Goal: Transaction & Acquisition: Purchase product/service

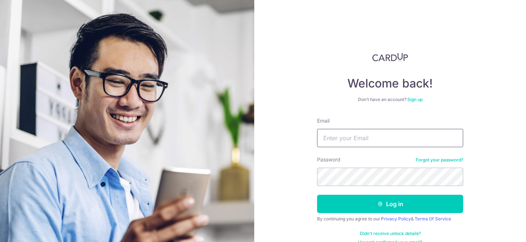
click at [341, 138] on input "Email" at bounding box center [390, 138] width 146 height 18
type input "gos.gohkx@gmail.com"
click at [317, 194] on button "Log in" at bounding box center [390, 203] width 146 height 18
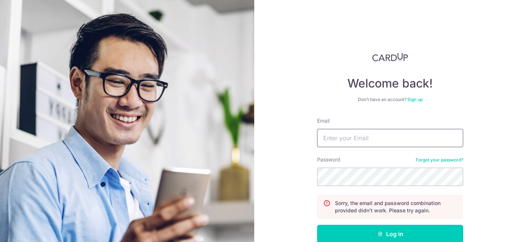
click at [373, 141] on input "Email" at bounding box center [390, 138] width 146 height 18
type input "gos.gohkx@gmail.com"
click at [317, 224] on button "Log in" at bounding box center [390, 233] width 146 height 18
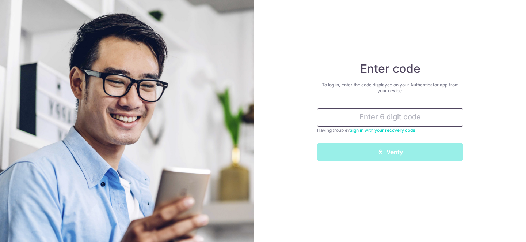
click at [398, 117] on input "text" at bounding box center [390, 117] width 146 height 18
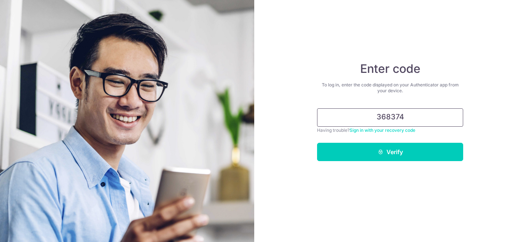
type input "368374"
click at [317, 143] on button "Verify" at bounding box center [390, 152] width 146 height 18
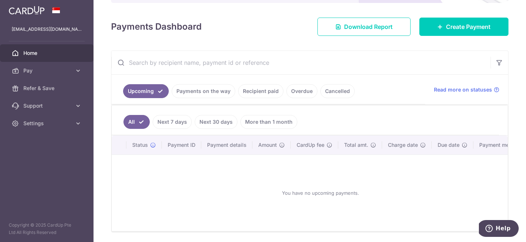
scroll to position [92, 0]
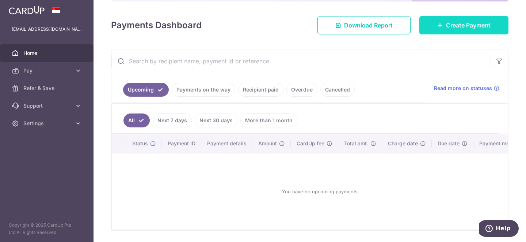
click at [455, 31] on link "Create Payment" at bounding box center [464, 25] width 89 height 18
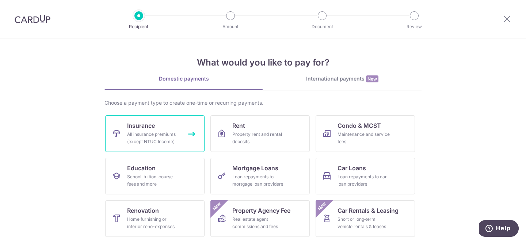
click at [167, 135] on div "All insurance premiums (except NTUC Income)" at bounding box center [153, 138] width 53 height 15
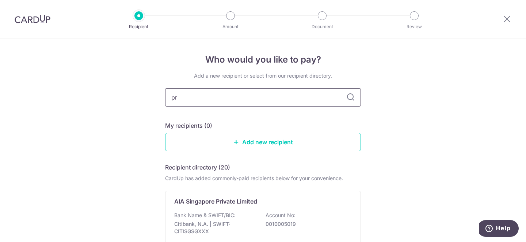
type input "p"
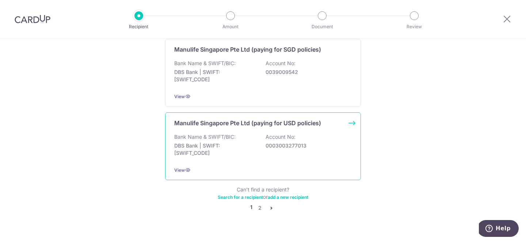
scroll to position [757, 0]
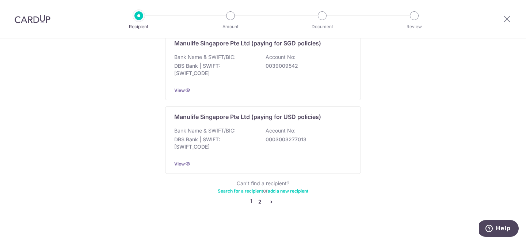
click at [261, 197] on link "2" at bounding box center [260, 201] width 9 height 9
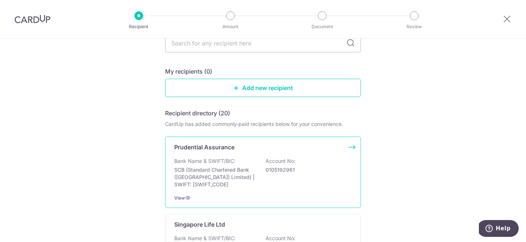
scroll to position [53, 0]
click at [243, 165] on div "Bank Name & SWIFT/BIC: SCB (Standard Chartered Bank (Singapore) Limited) | SWIF…" at bounding box center [263, 173] width 178 height 31
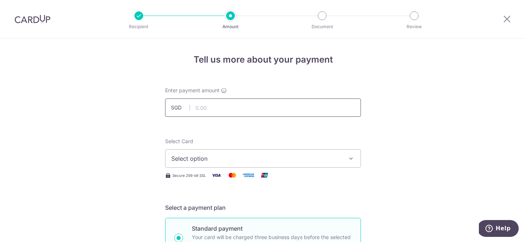
click at [227, 110] on input "text" at bounding box center [263, 107] width 196 height 18
click at [243, 158] on span "Select option" at bounding box center [256, 158] width 170 height 9
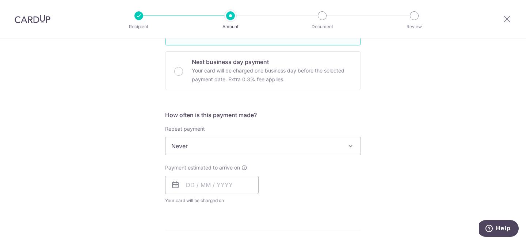
scroll to position [223, 0]
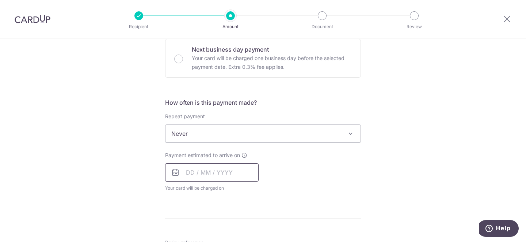
click at [213, 170] on input "text" at bounding box center [212, 172] width 94 height 18
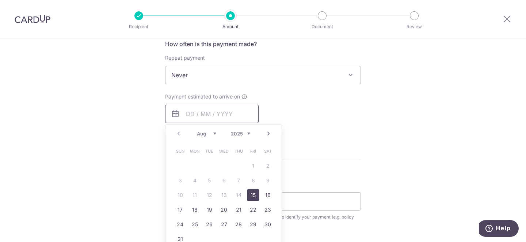
scroll to position [283, 0]
click at [250, 193] on link "15" at bounding box center [253, 194] width 12 height 12
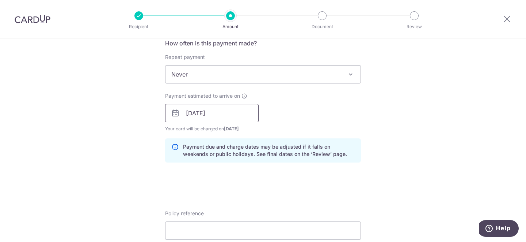
click at [235, 115] on input "15/08/2025" at bounding box center [212, 113] width 94 height 18
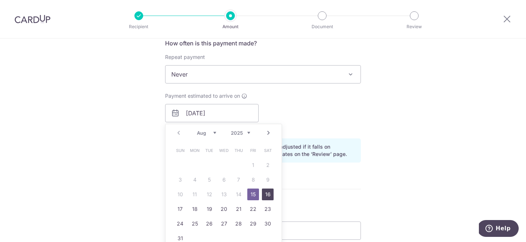
click at [266, 194] on link "16" at bounding box center [268, 194] width 12 height 12
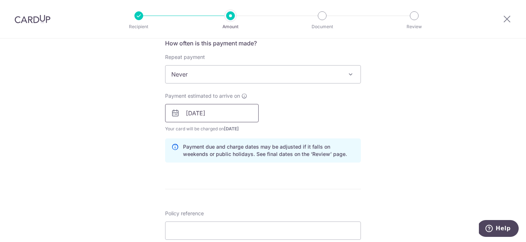
click at [221, 116] on input "16/08/2025" at bounding box center [212, 113] width 94 height 18
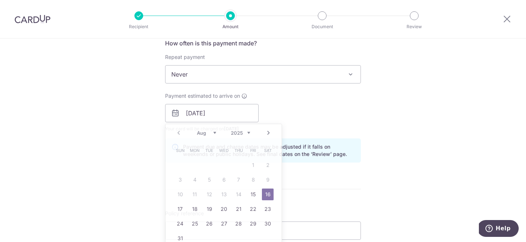
click at [315, 117] on div "Payment estimated to arrive on 16/08/2025 Prev Next Aug Sep Oct Nov Dec 2025 20…" at bounding box center [263, 112] width 205 height 40
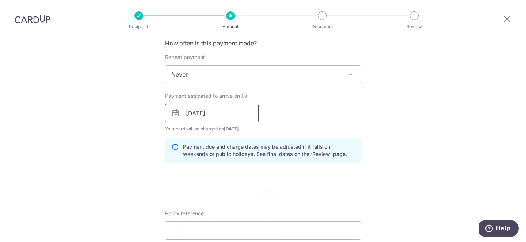
drag, startPoint x: 234, startPoint y: 113, endPoint x: 233, endPoint y: 127, distance: 13.9
click at [234, 113] on input "16/08/2025" at bounding box center [212, 113] width 94 height 18
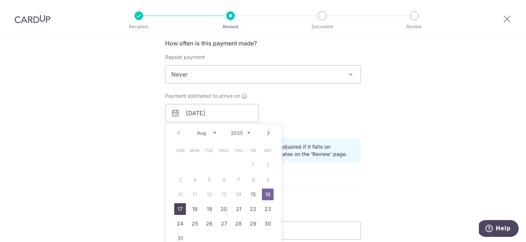
click at [177, 209] on link "17" at bounding box center [180, 209] width 12 height 12
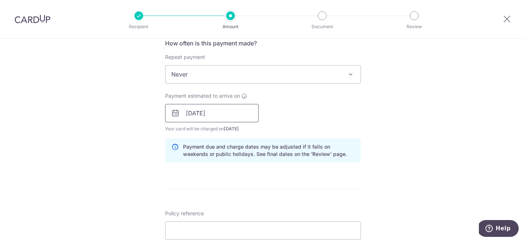
click at [227, 118] on input "17/08/2025" at bounding box center [212, 113] width 94 height 18
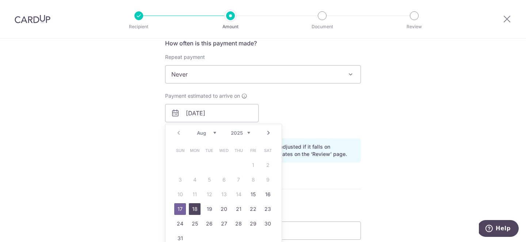
click at [196, 204] on link "18" at bounding box center [195, 209] width 12 height 12
type input "18/08/2025"
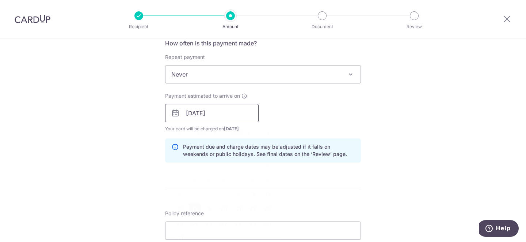
click at [244, 118] on input "[DATE]" at bounding box center [212, 113] width 94 height 18
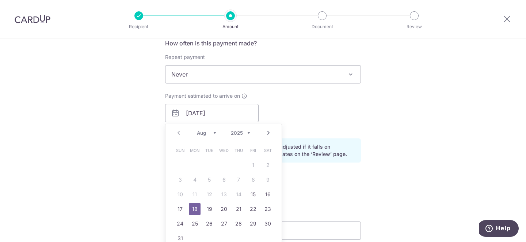
click at [303, 118] on div "Payment estimated to arrive on 18/08/2025 Prev Next Aug Sep Oct Nov Dec 2025 20…" at bounding box center [263, 112] width 205 height 40
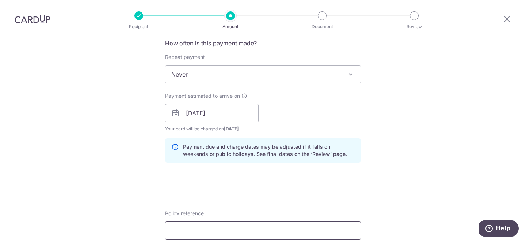
click at [245, 228] on input "Policy reference" at bounding box center [263, 230] width 196 height 18
paste input "71947027"
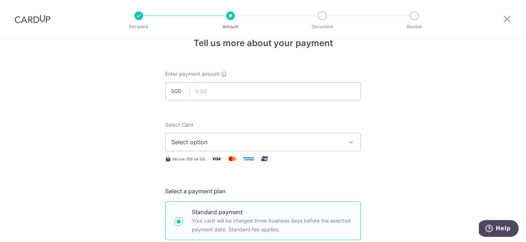
scroll to position [0, 0]
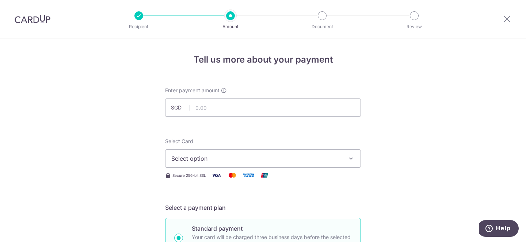
type input "71947027"
click at [242, 113] on input "text" at bounding box center [263, 107] width 196 height 18
type input "289.00"
click at [209, 153] on button "Select option" at bounding box center [263, 158] width 196 height 18
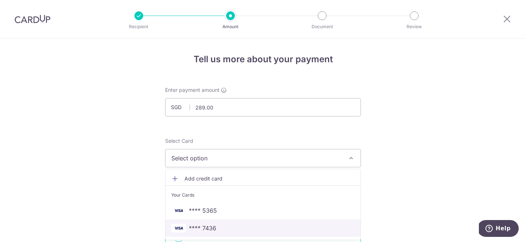
click at [237, 221] on link "**** 7436" at bounding box center [263, 228] width 195 height 18
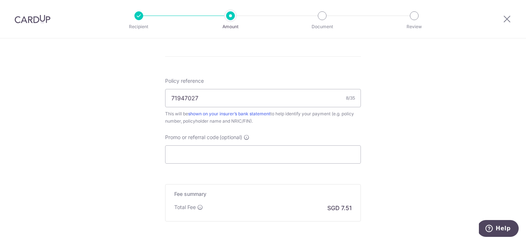
scroll to position [417, 0]
click at [280, 155] on input "Promo or referral code (optional)" at bounding box center [263, 152] width 196 height 18
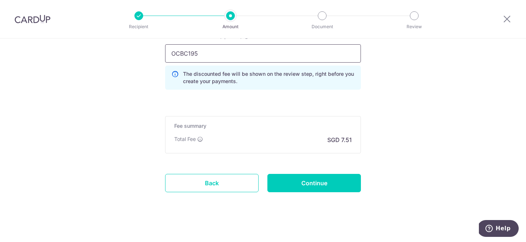
scroll to position [521, 0]
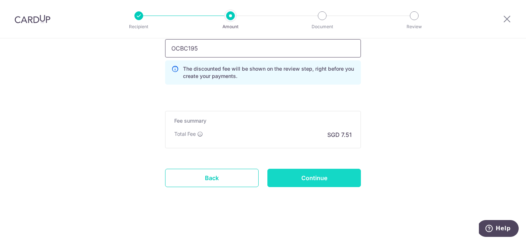
type input "OCBC195"
click at [320, 174] on input "Continue" at bounding box center [315, 178] width 94 height 18
type input "Create Schedule"
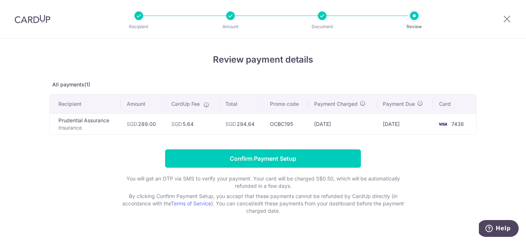
drag, startPoint x: 258, startPoint y: 125, endPoint x: 261, endPoint y: 121, distance: 4.7
click at [240, 125] on td "SGD 294.64" at bounding box center [242, 123] width 45 height 21
copy td "294.64"
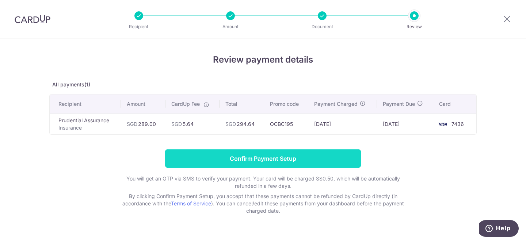
click at [248, 154] on input "Confirm Payment Setup" at bounding box center [263, 158] width 196 height 18
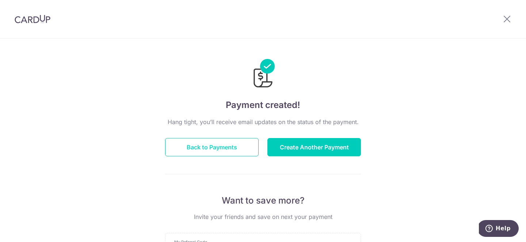
click at [228, 141] on button "Back to Payments" at bounding box center [212, 147] width 94 height 18
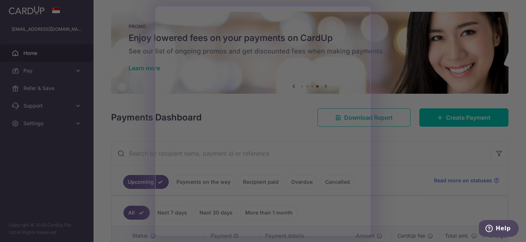
click at [379, 197] on div at bounding box center [266, 122] width 532 height 244
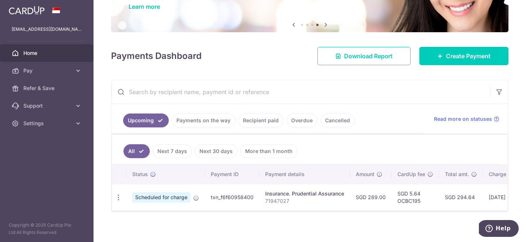
scroll to position [66, 0]
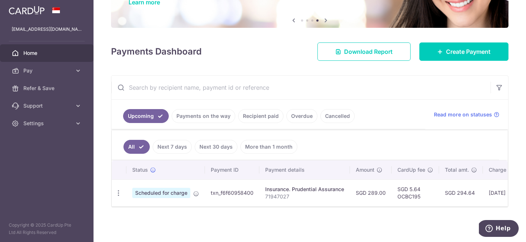
click at [260, 115] on link "Recipient paid" at bounding box center [260, 116] width 45 height 14
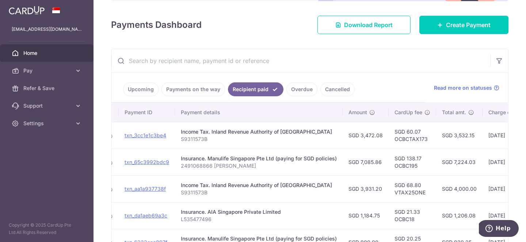
scroll to position [0, 0]
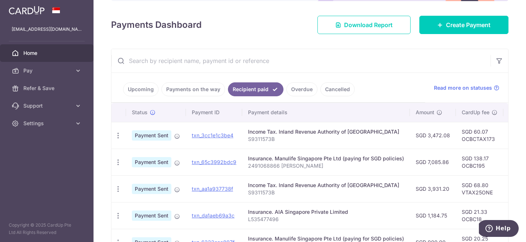
click at [143, 94] on link "Upcoming" at bounding box center [140, 89] width 35 height 14
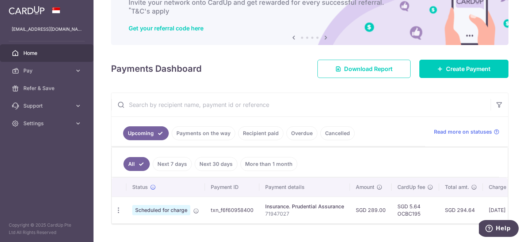
scroll to position [66, 0]
